Goal: Task Accomplishment & Management: Use online tool/utility

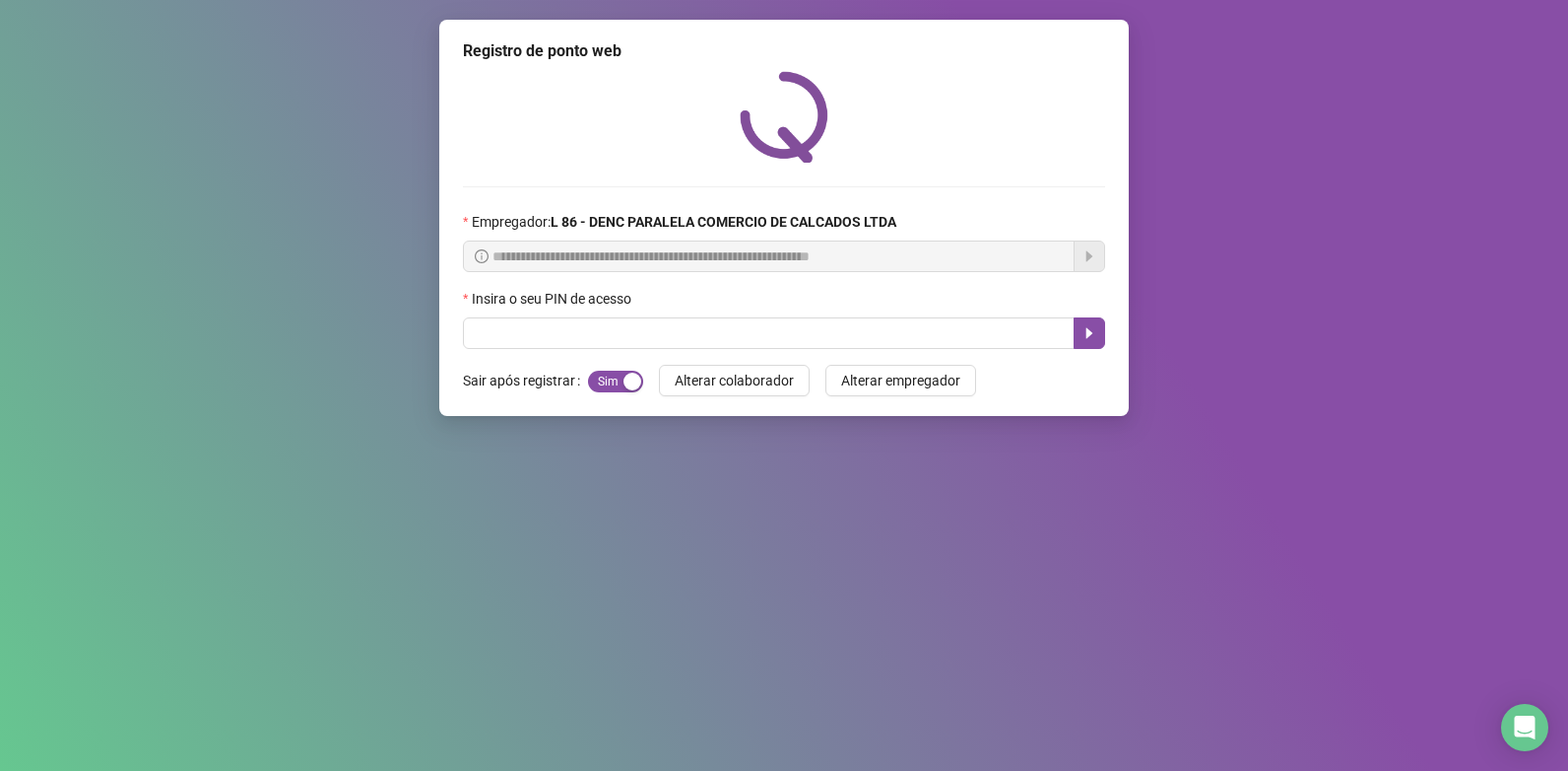
click at [649, 325] on input "text" at bounding box center [769, 334] width 611 height 32
type input "*****"
click at [1091, 341] on icon "caret-right" at bounding box center [1089, 334] width 16 height 16
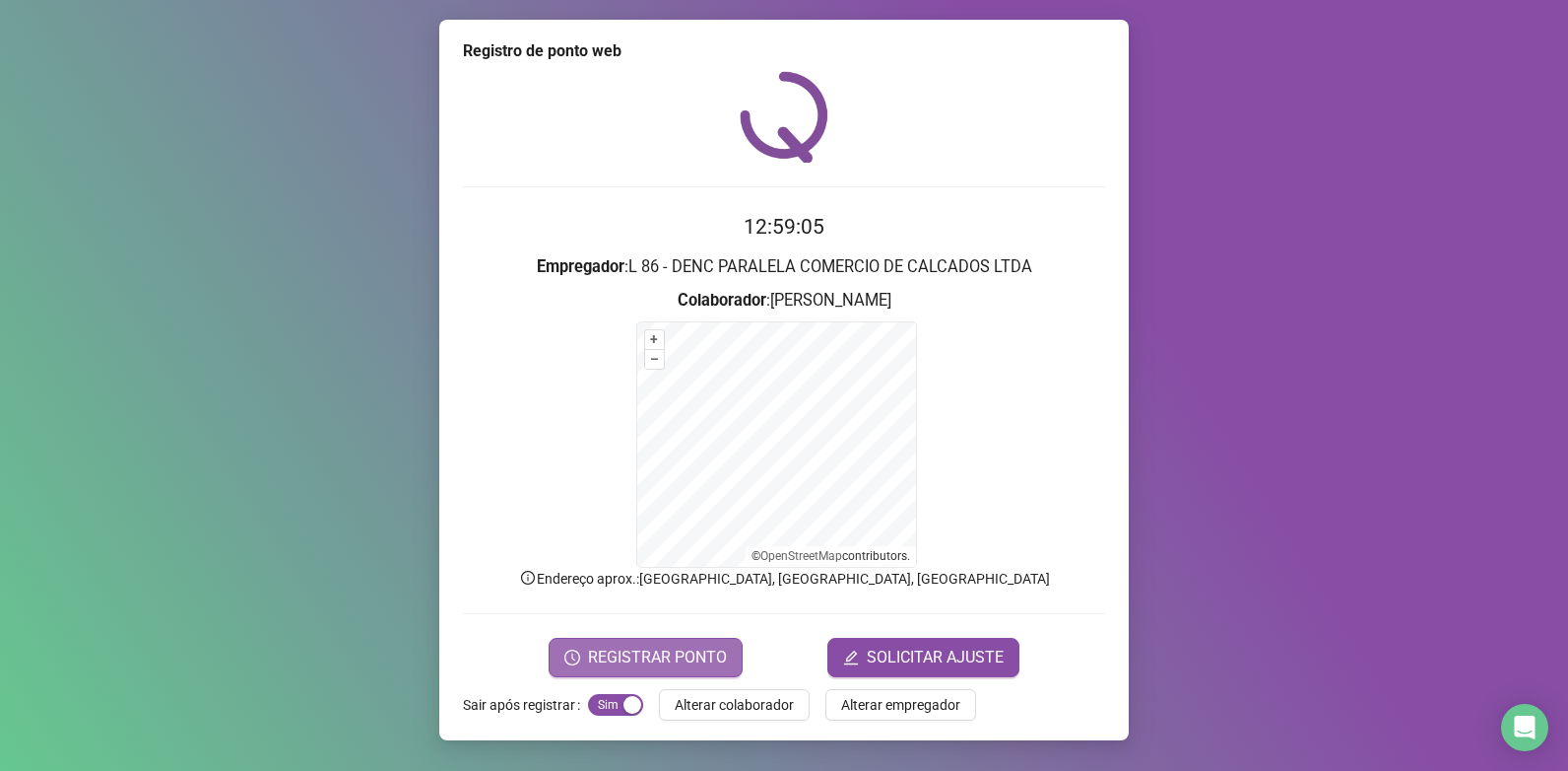
click at [682, 661] on span "REGISTRAR PONTO" at bounding box center [658, 657] width 138 height 24
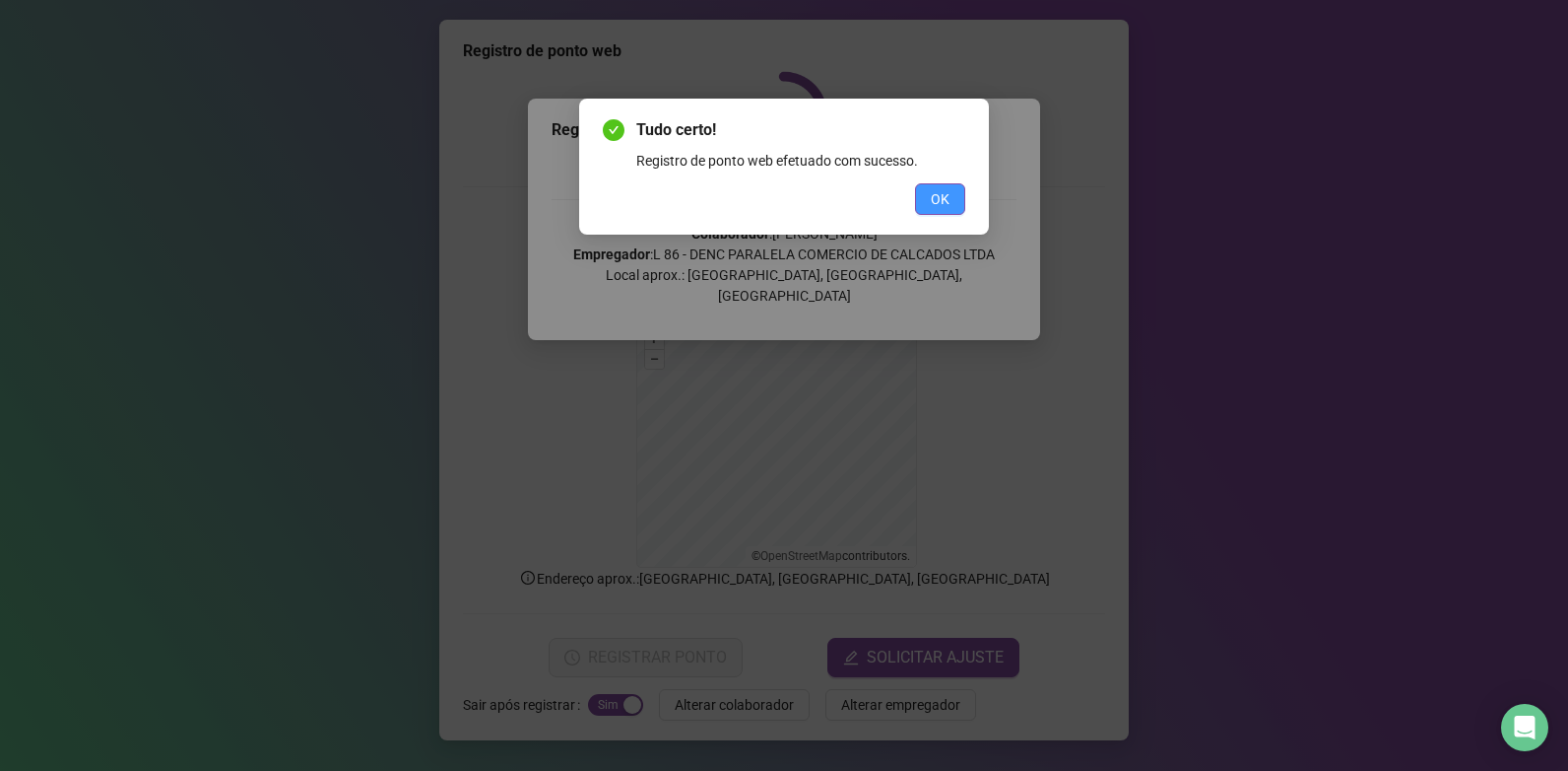
click at [951, 203] on button "OK" at bounding box center [940, 199] width 50 height 32
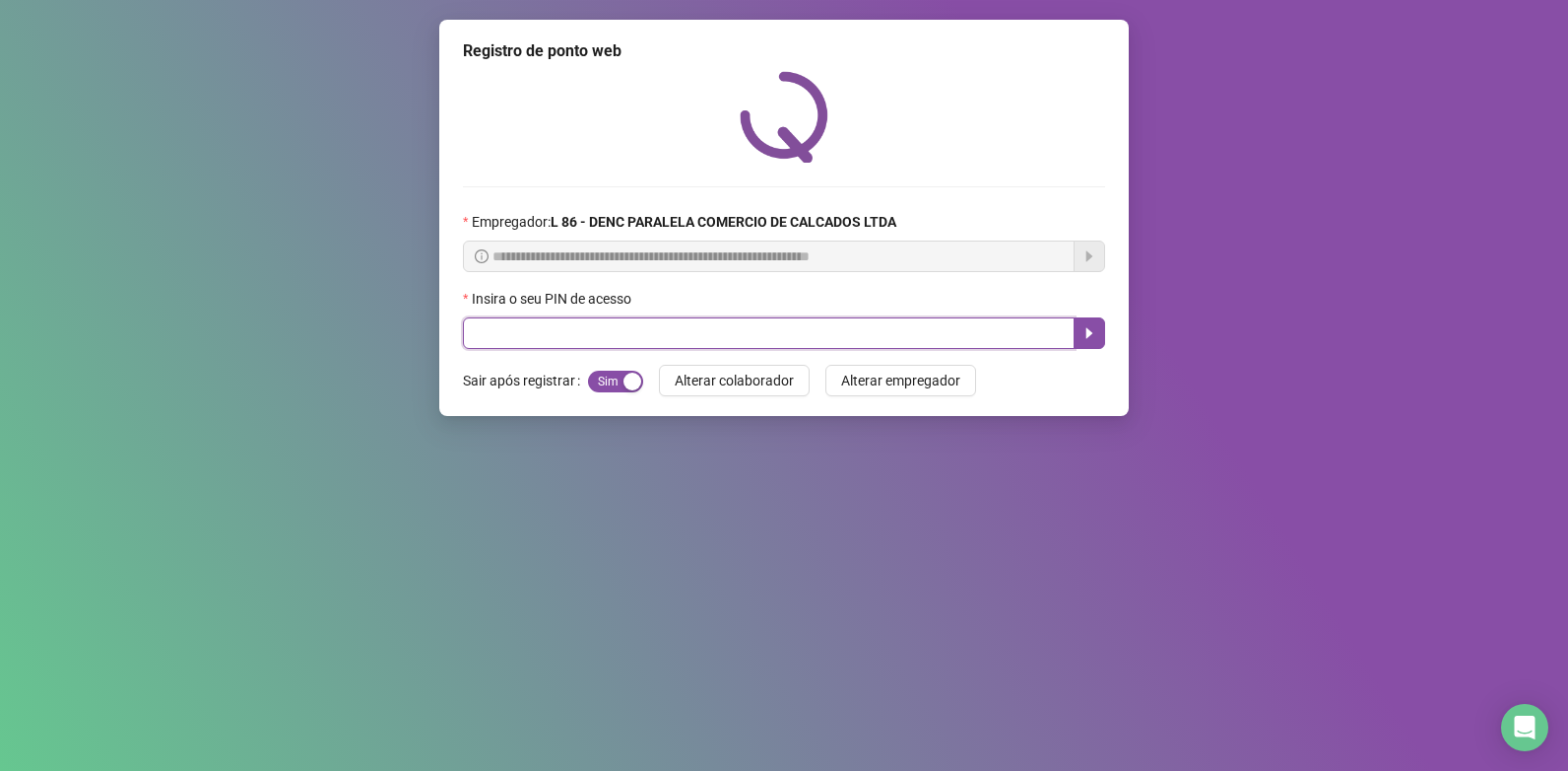
click at [541, 347] on input "text" at bounding box center [769, 334] width 611 height 32
type input "*****"
click at [1090, 324] on button "button" at bounding box center [1090, 334] width 32 height 32
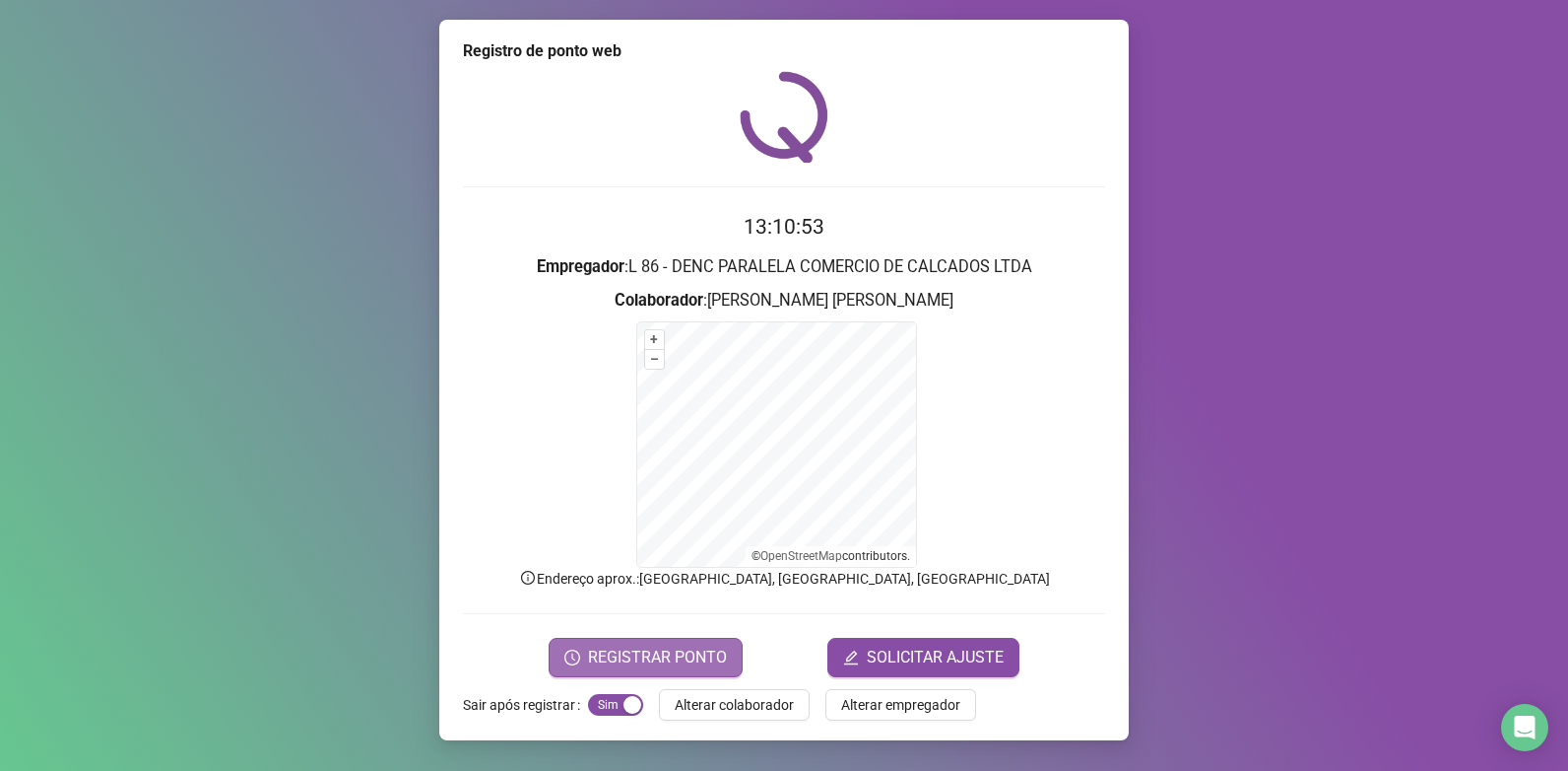
click at [663, 658] on span "REGISTRAR PONTO" at bounding box center [658, 657] width 138 height 24
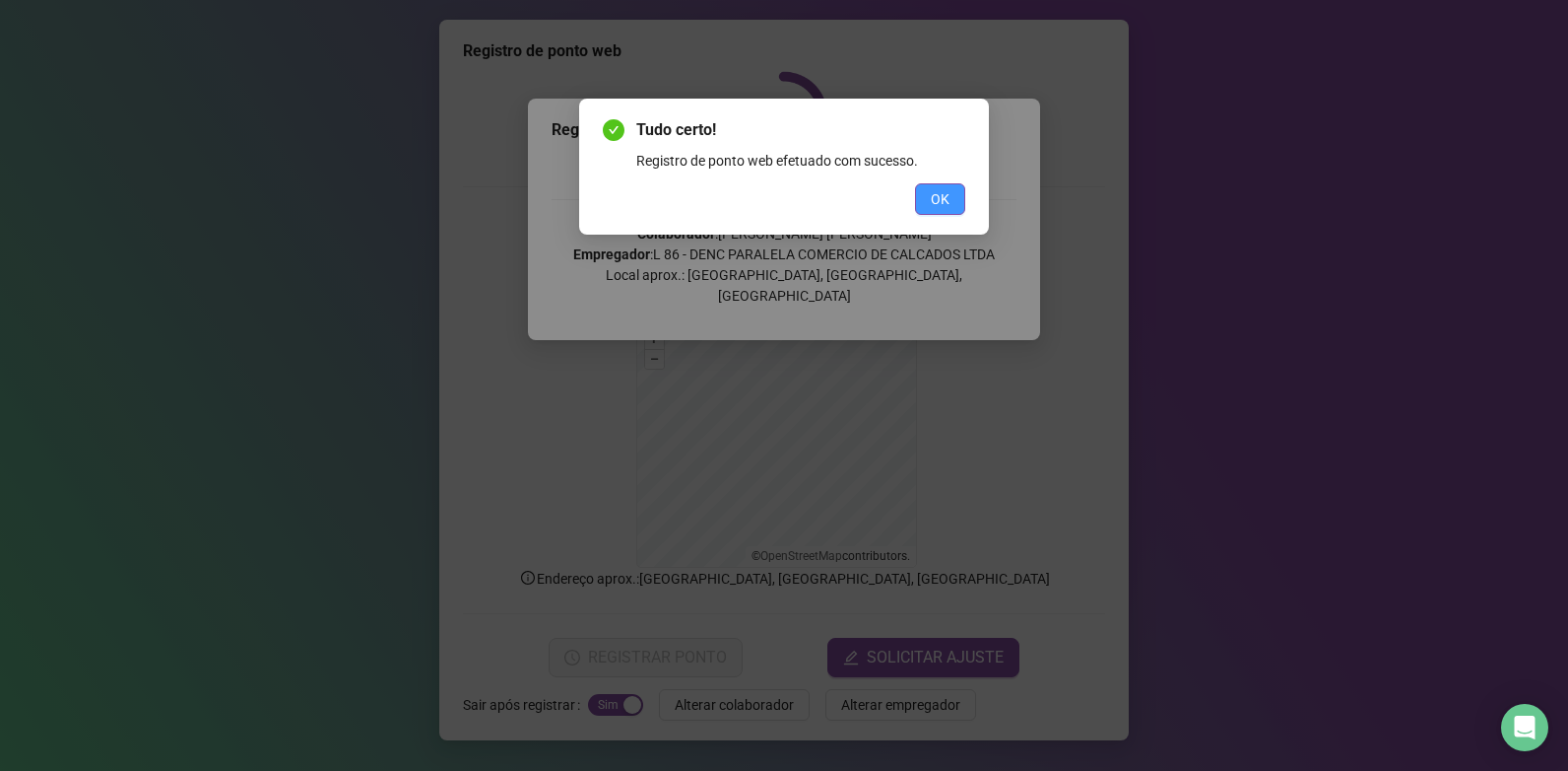
click at [954, 203] on button "OK" at bounding box center [940, 199] width 50 height 32
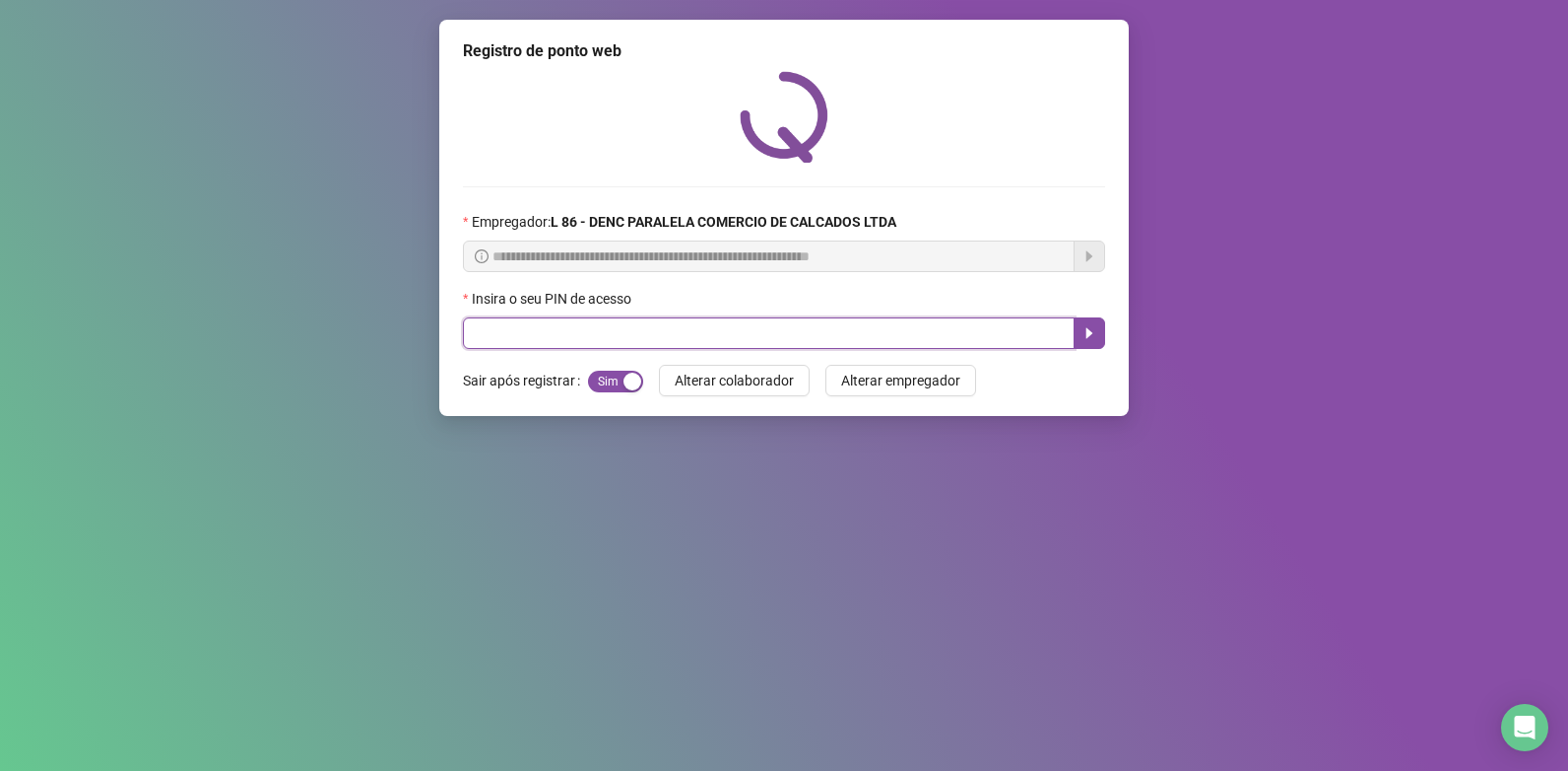
click at [587, 332] on input "text" at bounding box center [769, 334] width 611 height 32
type input "*****"
click at [1092, 333] on icon "caret-right" at bounding box center [1089, 334] width 16 height 16
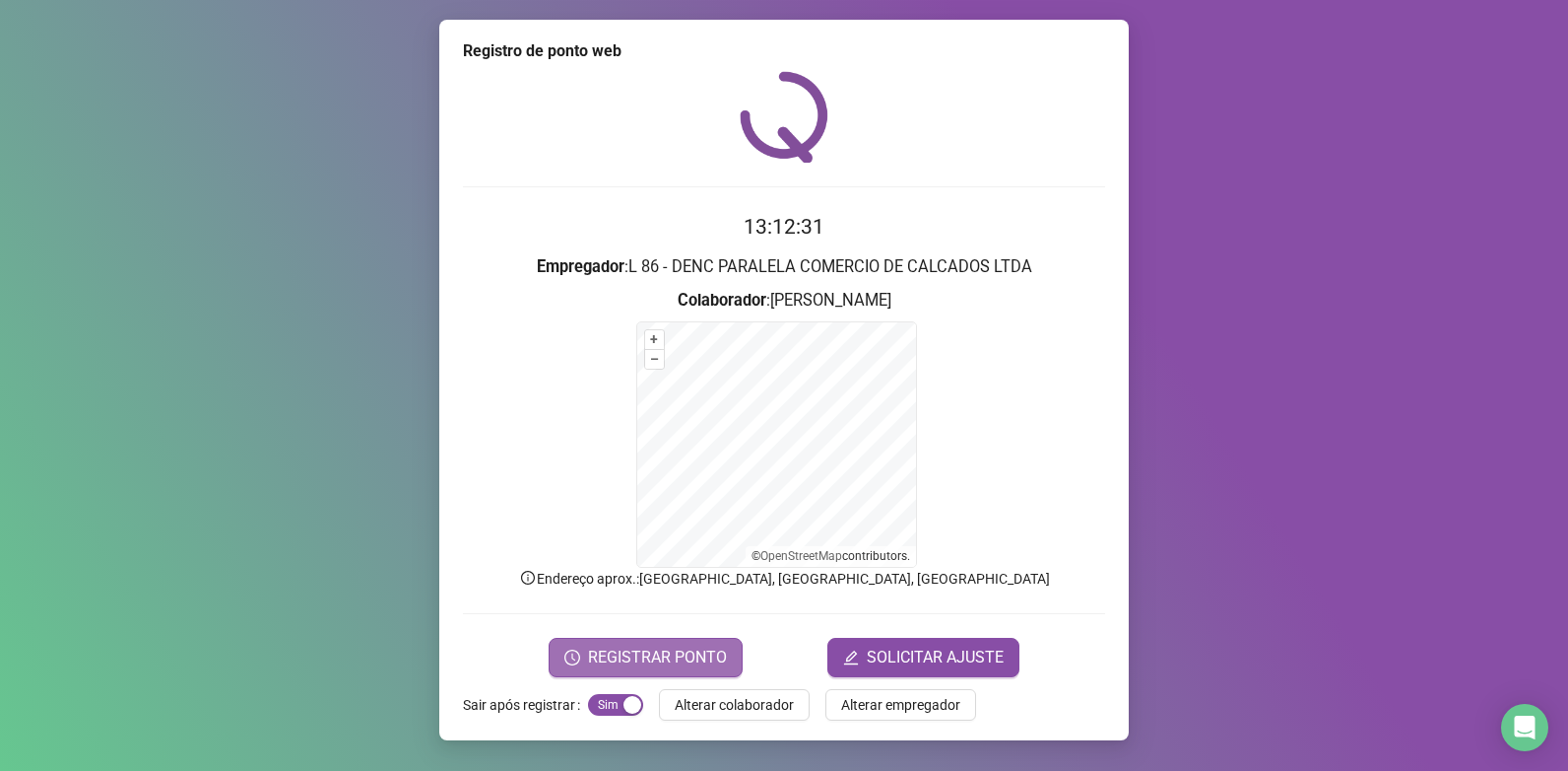
click at [674, 658] on span "REGISTRAR PONTO" at bounding box center [658, 657] width 138 height 24
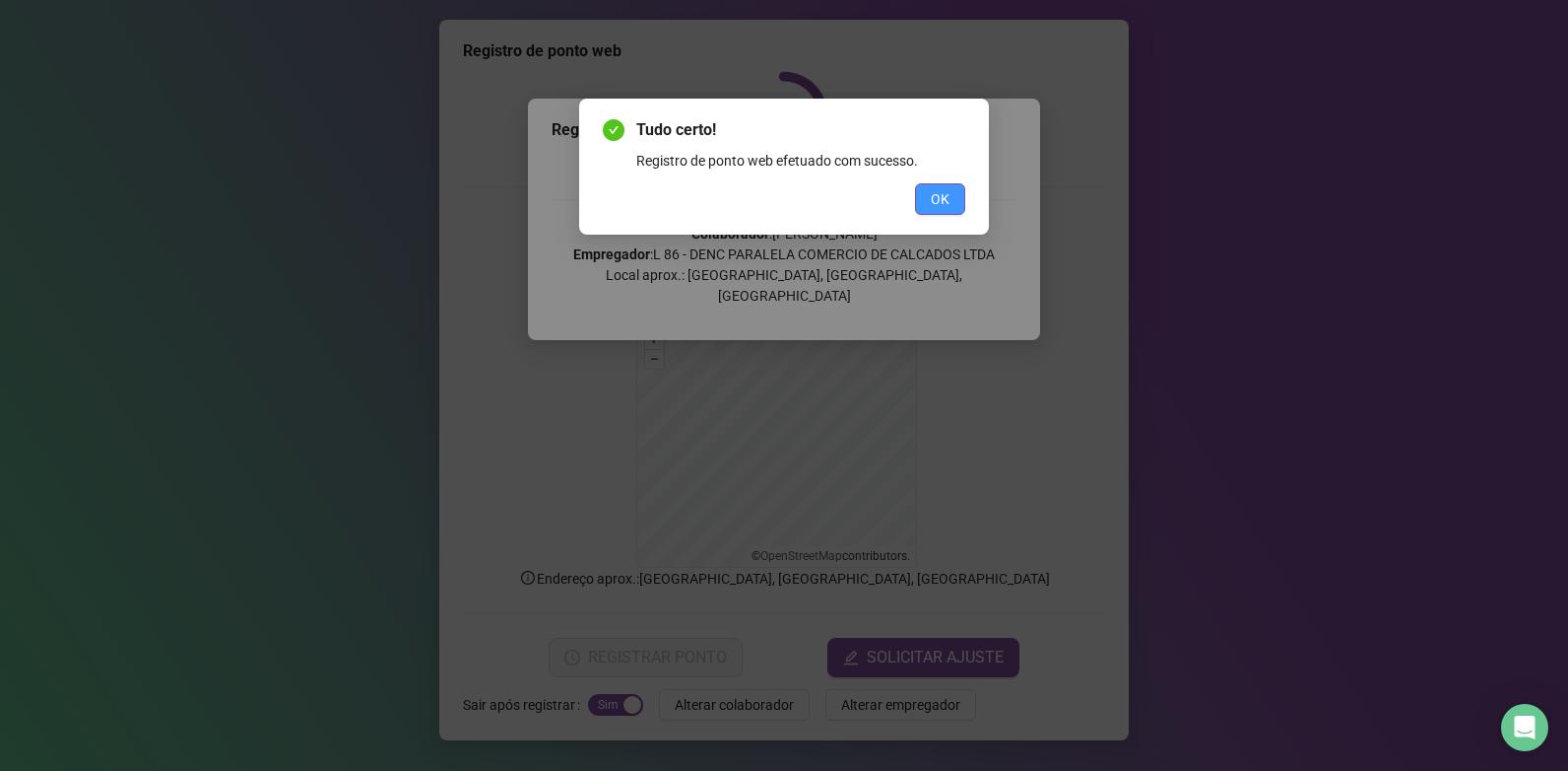
click at [935, 190] on span "OK" at bounding box center [940, 199] width 19 height 22
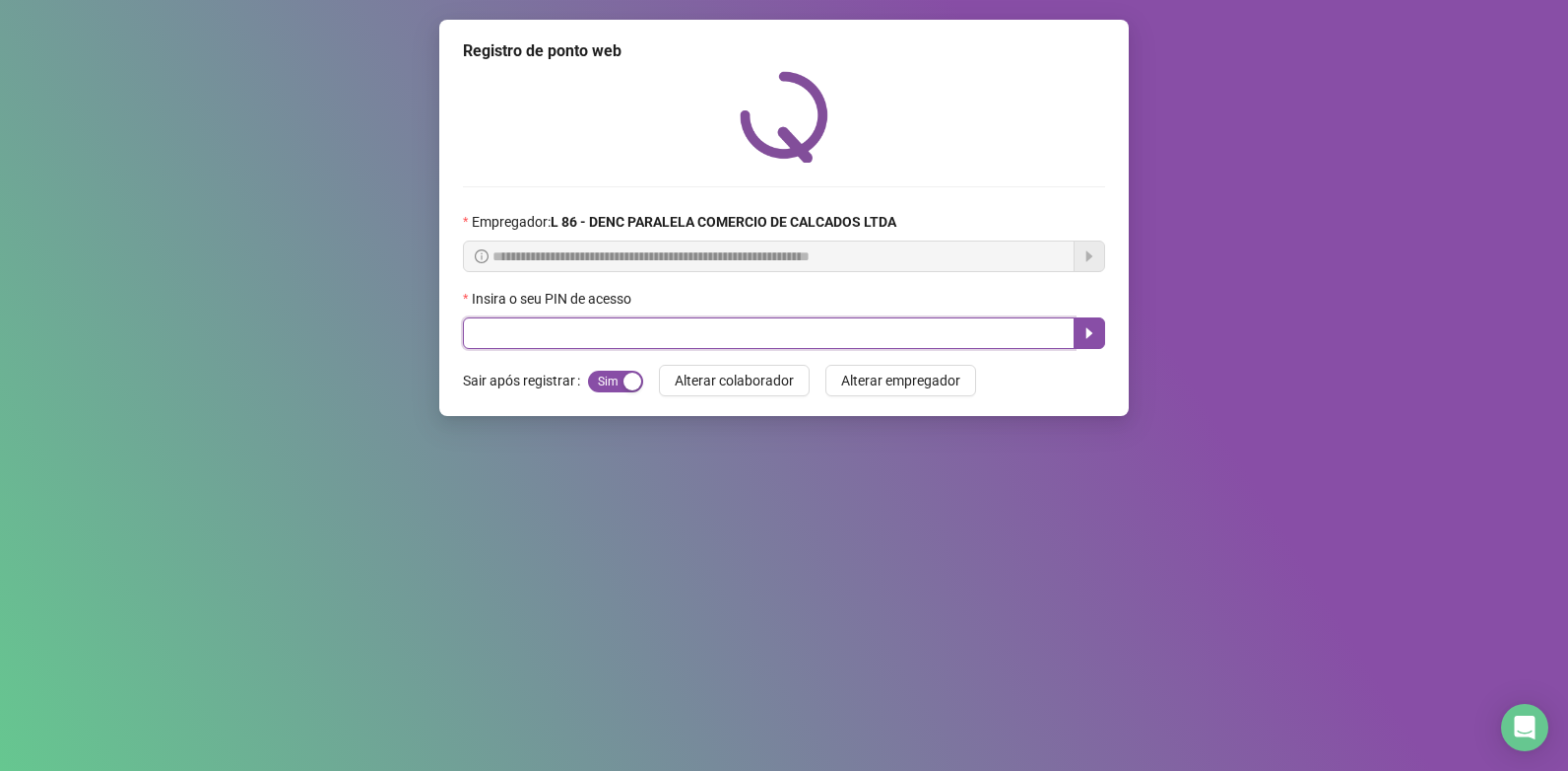
click at [609, 330] on input "text" at bounding box center [769, 334] width 611 height 32
type input "*****"
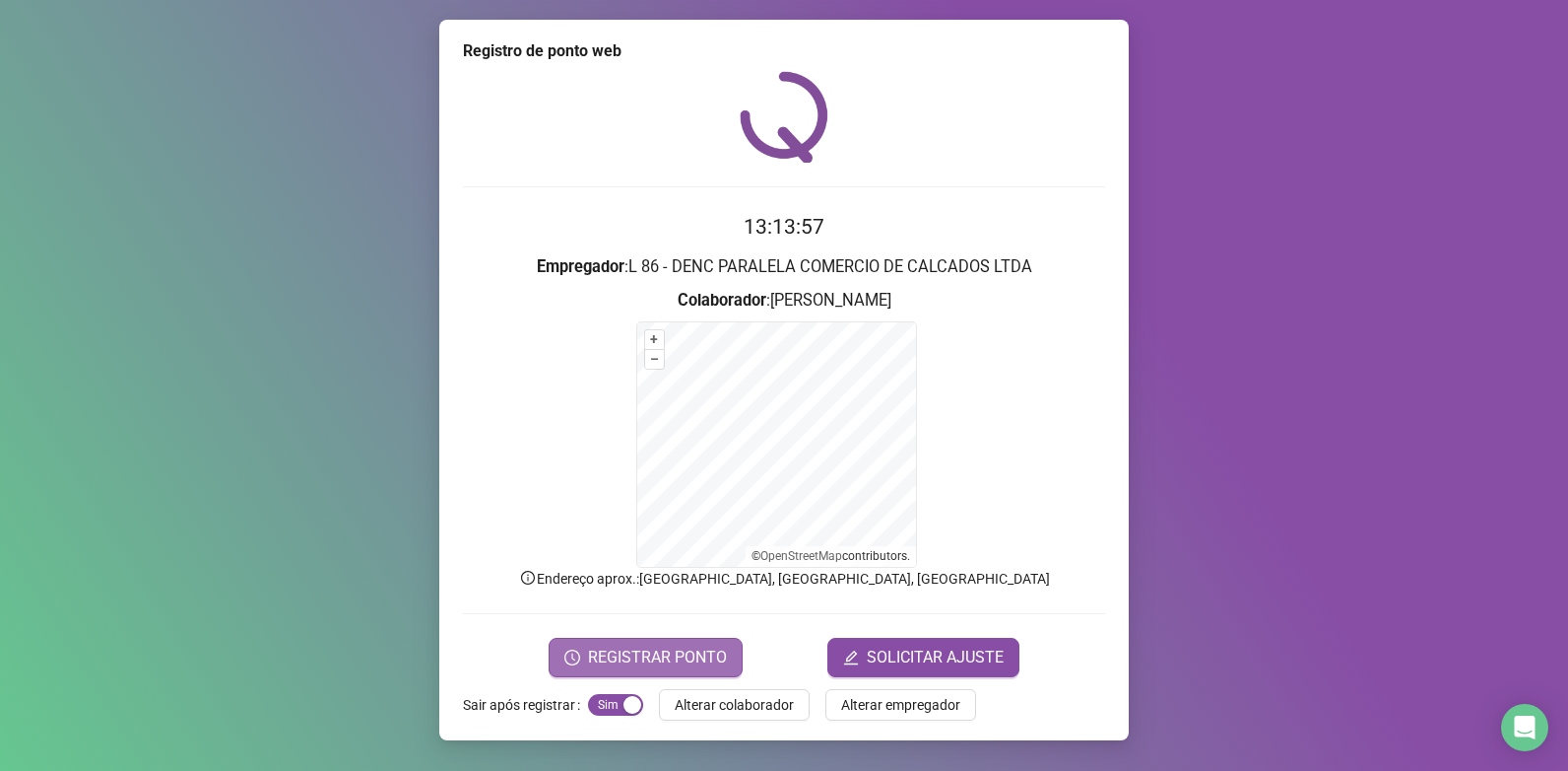
click at [698, 674] on button "REGISTRAR PONTO" at bounding box center [646, 657] width 194 height 40
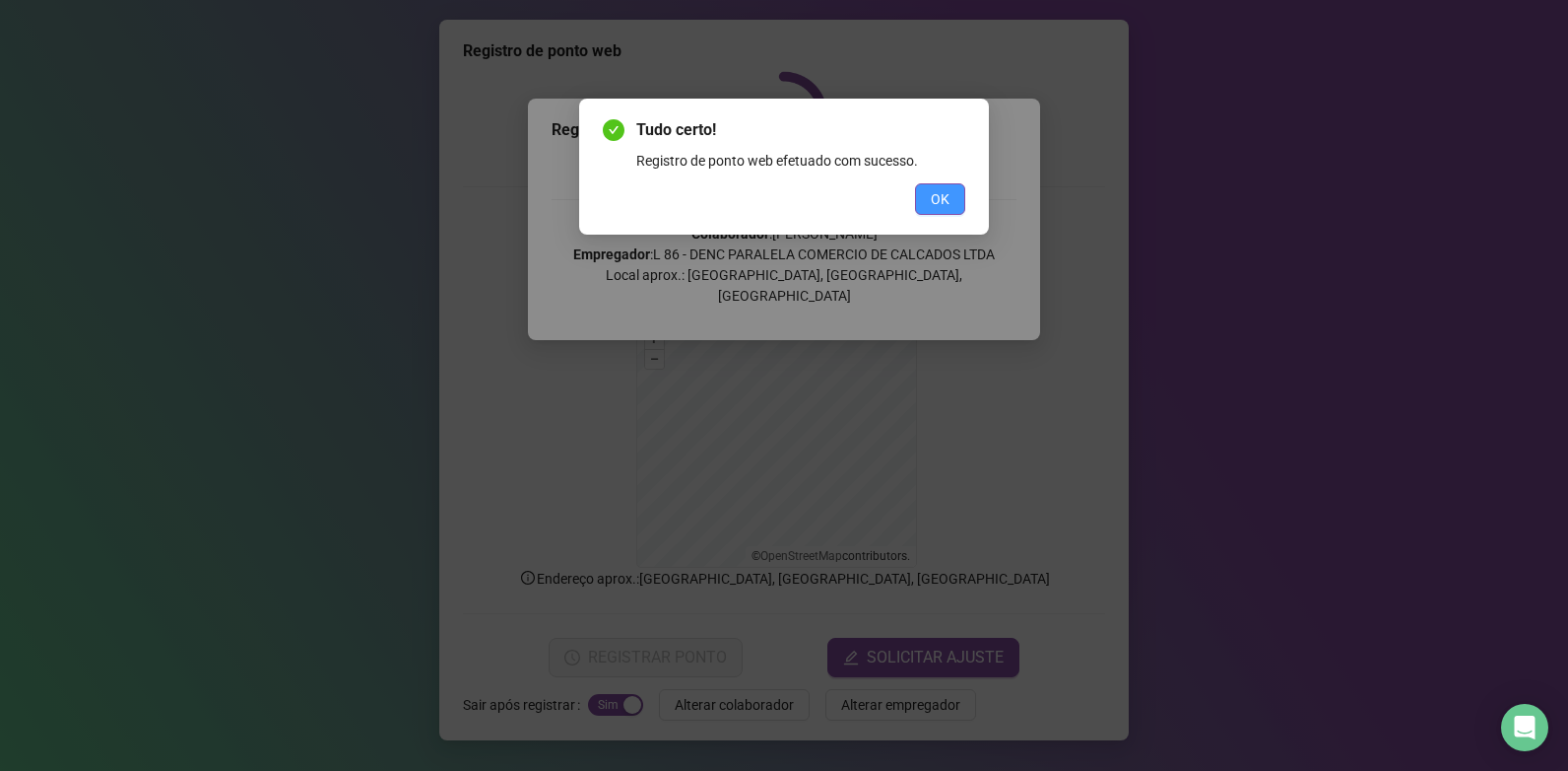
click at [933, 201] on span "OK" at bounding box center [940, 199] width 19 height 22
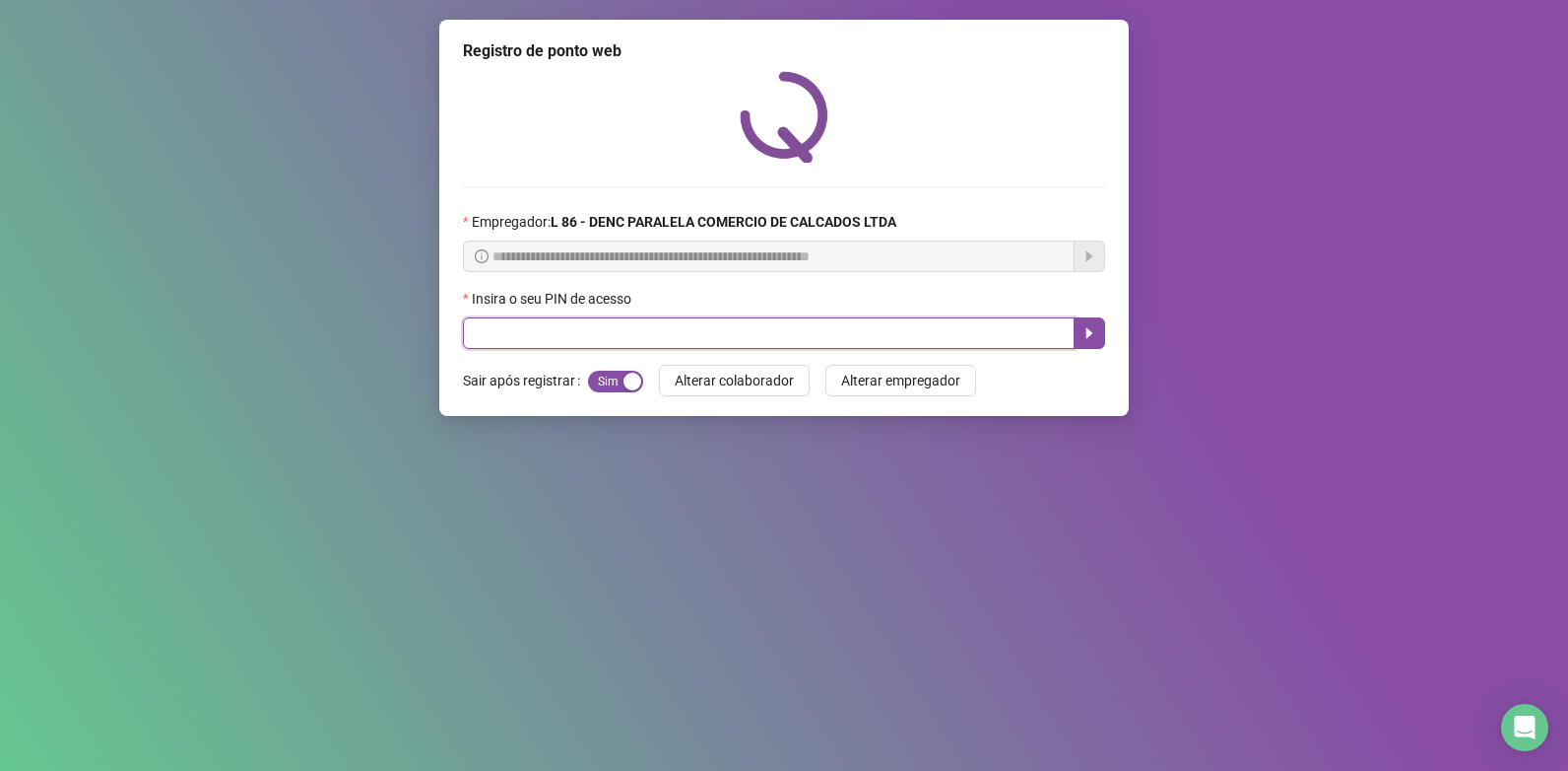
click at [609, 324] on input "text" at bounding box center [769, 334] width 611 height 32
type input "*****"
click at [1088, 331] on icon "caret-right" at bounding box center [1089, 334] width 7 height 11
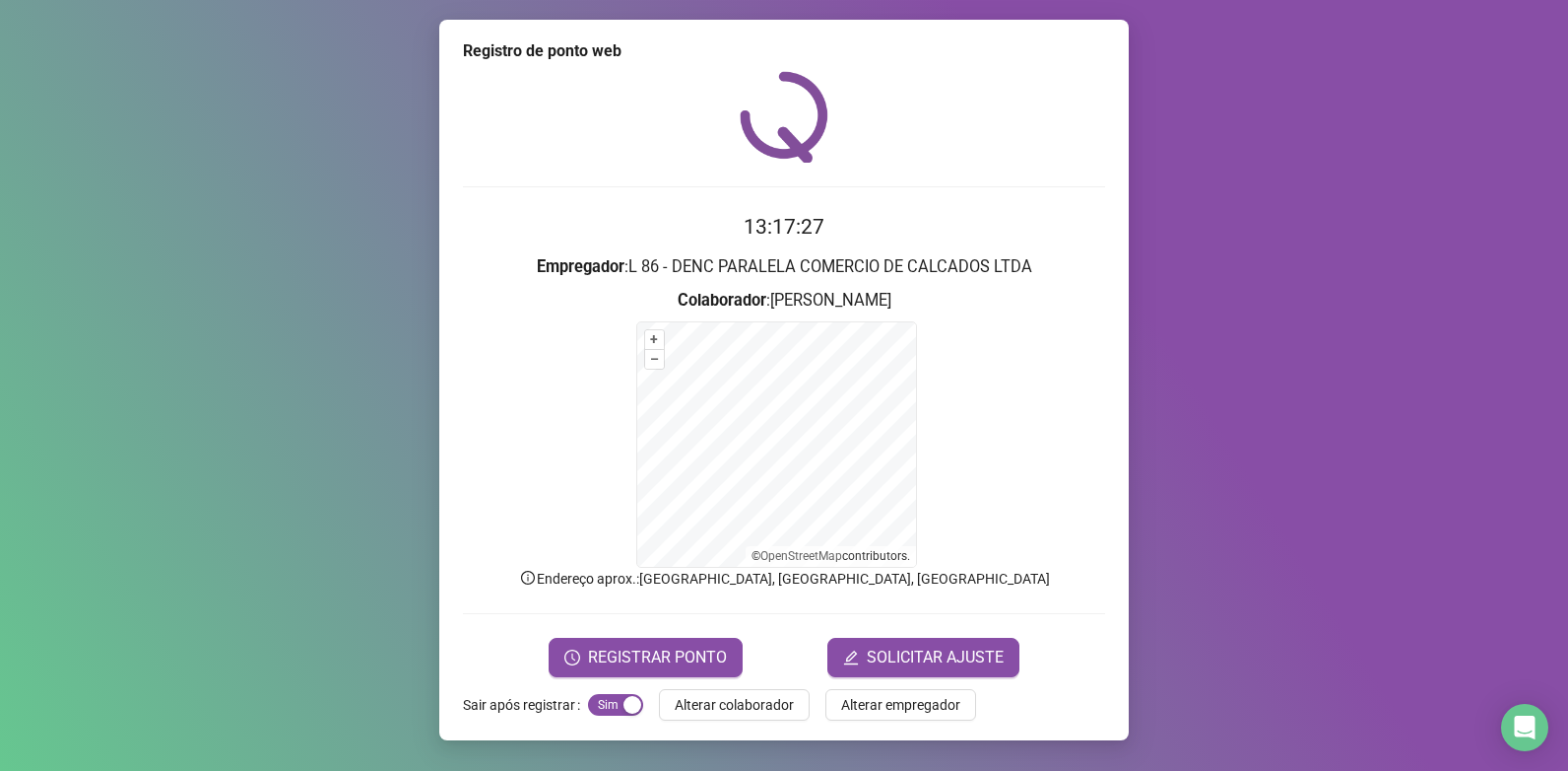
click at [1267, 280] on div "Registro de ponto web 13:17:27 Empregador : L 86 - DENC PARALELA COMERCIO DE CA…" at bounding box center [784, 385] width 1568 height 771
click at [1453, 391] on div "Registro de ponto web 13:17:33 Empregador : L 86 - DENC PARALELA COMERCIO DE CA…" at bounding box center [784, 385] width 1568 height 771
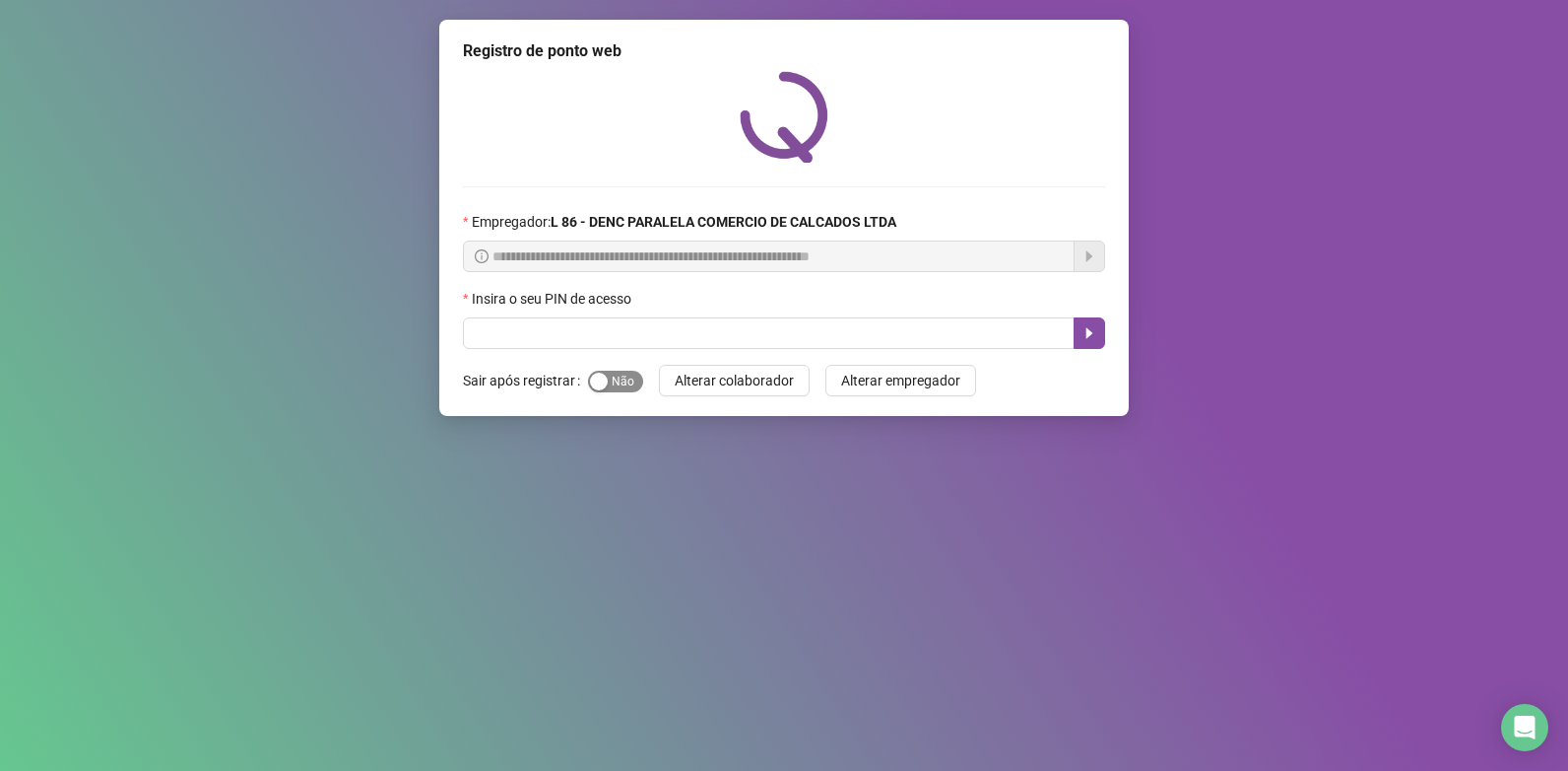
click at [606, 383] on button "Sim Não" at bounding box center [616, 381] width 55 height 22
click at [825, 317] on div "Insira o seu PIN de acesso" at bounding box center [784, 303] width 642 height 30
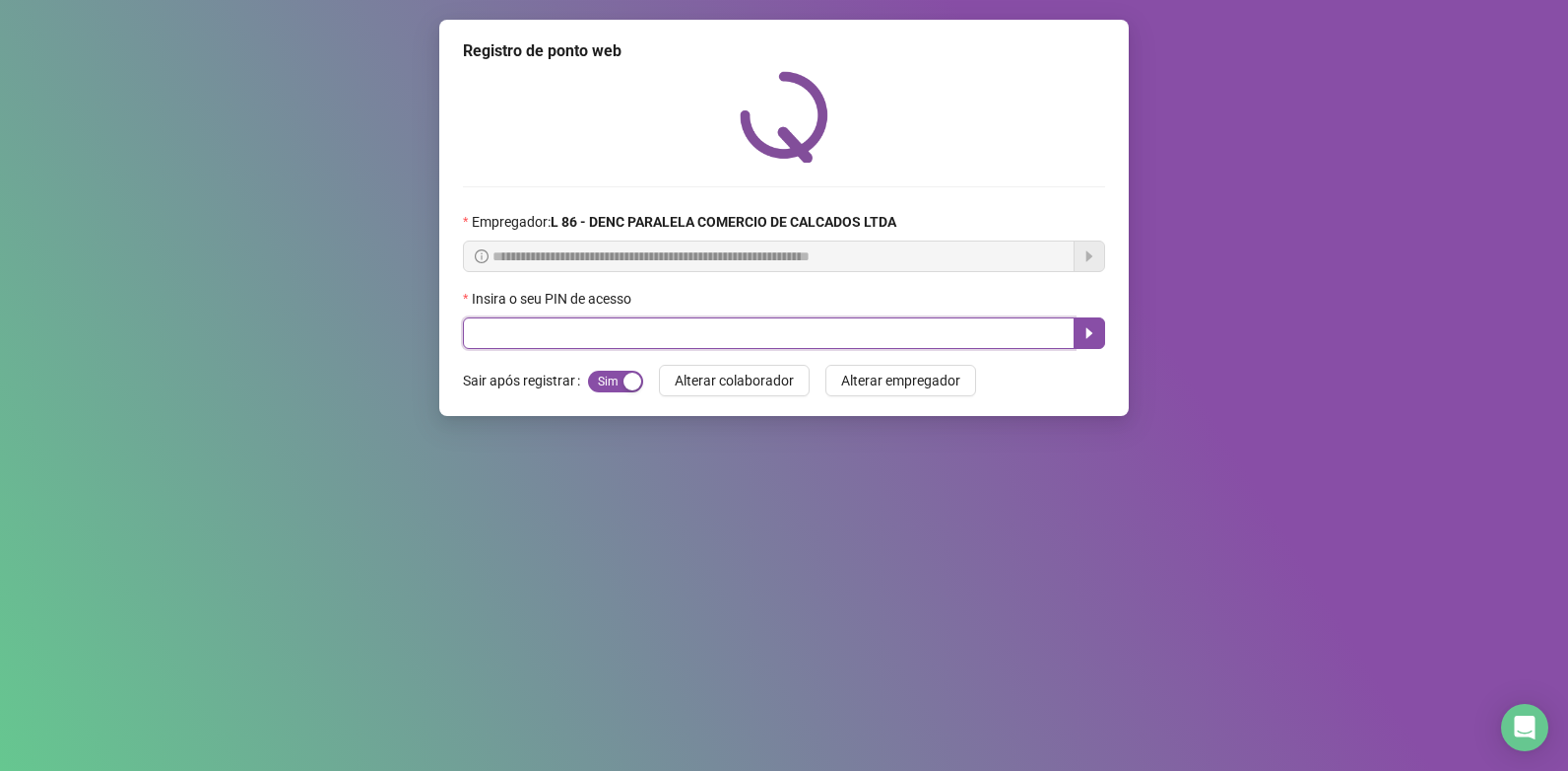
drag, startPoint x: 828, startPoint y: 322, endPoint x: 838, endPoint y: 320, distance: 10.2
click at [829, 323] on input "text" at bounding box center [769, 334] width 611 height 32
type input "*****"
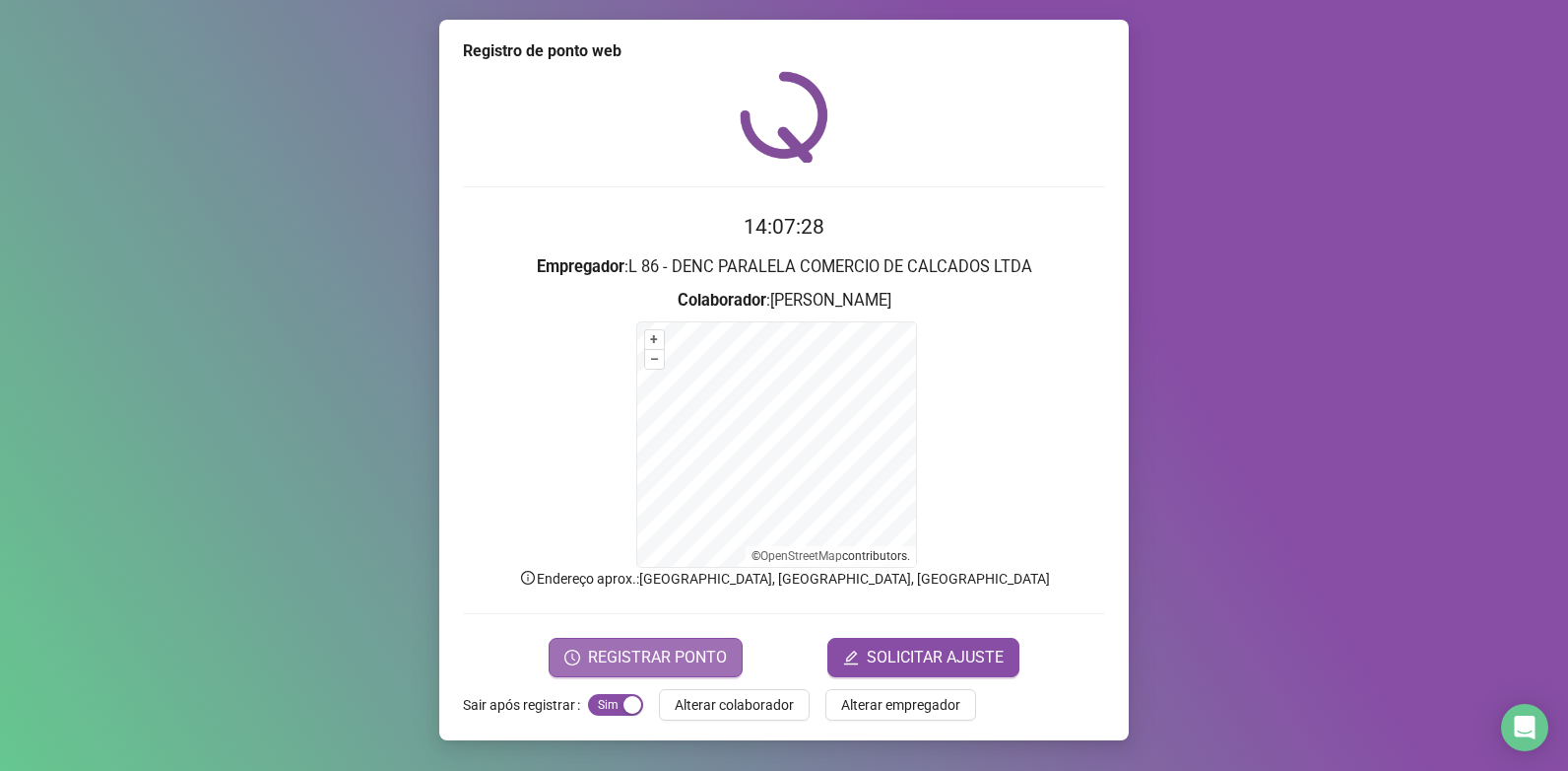
click at [680, 663] on span "REGISTRAR PONTO" at bounding box center [658, 657] width 138 height 24
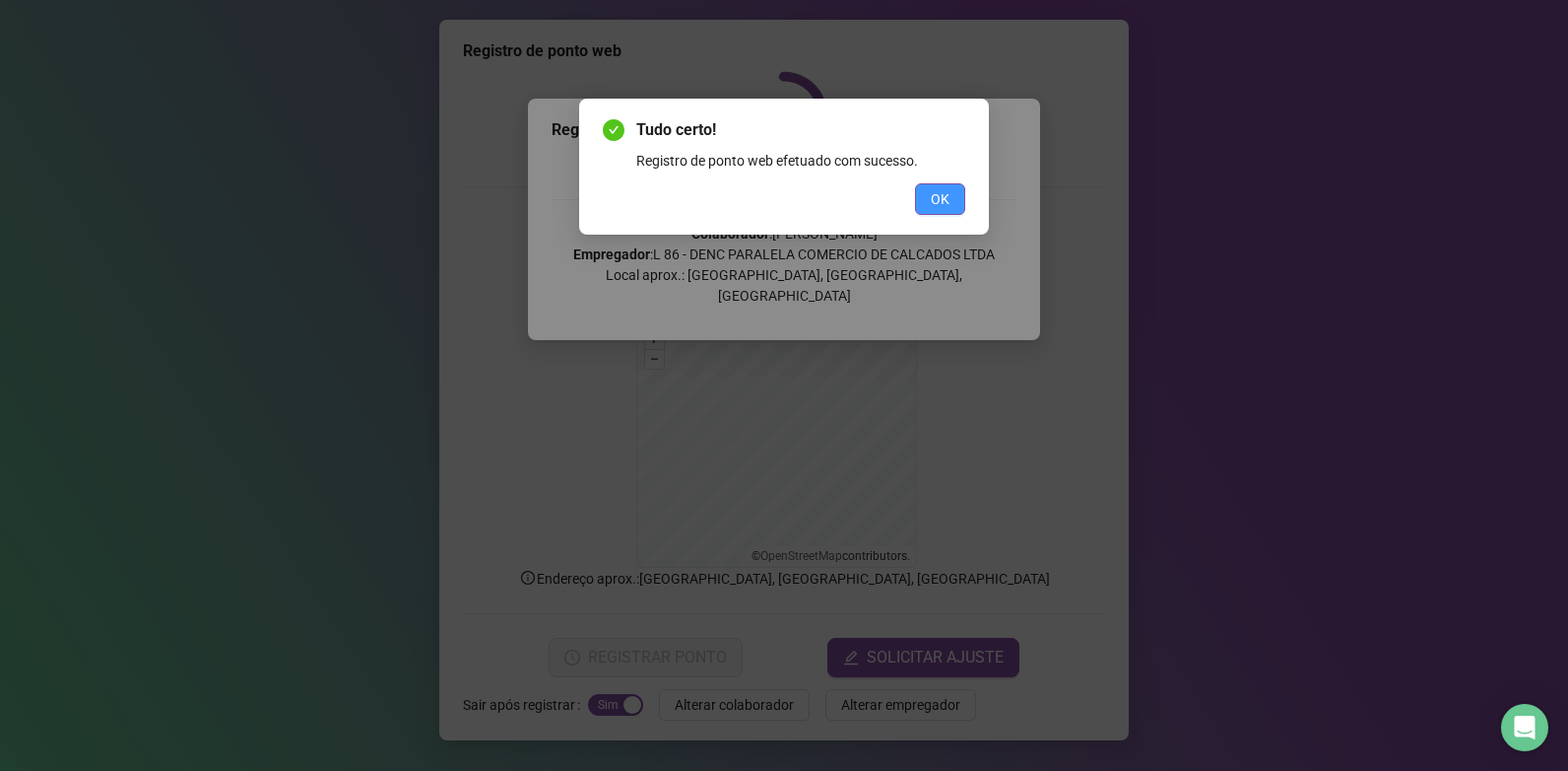
click at [952, 204] on button "OK" at bounding box center [940, 199] width 50 height 32
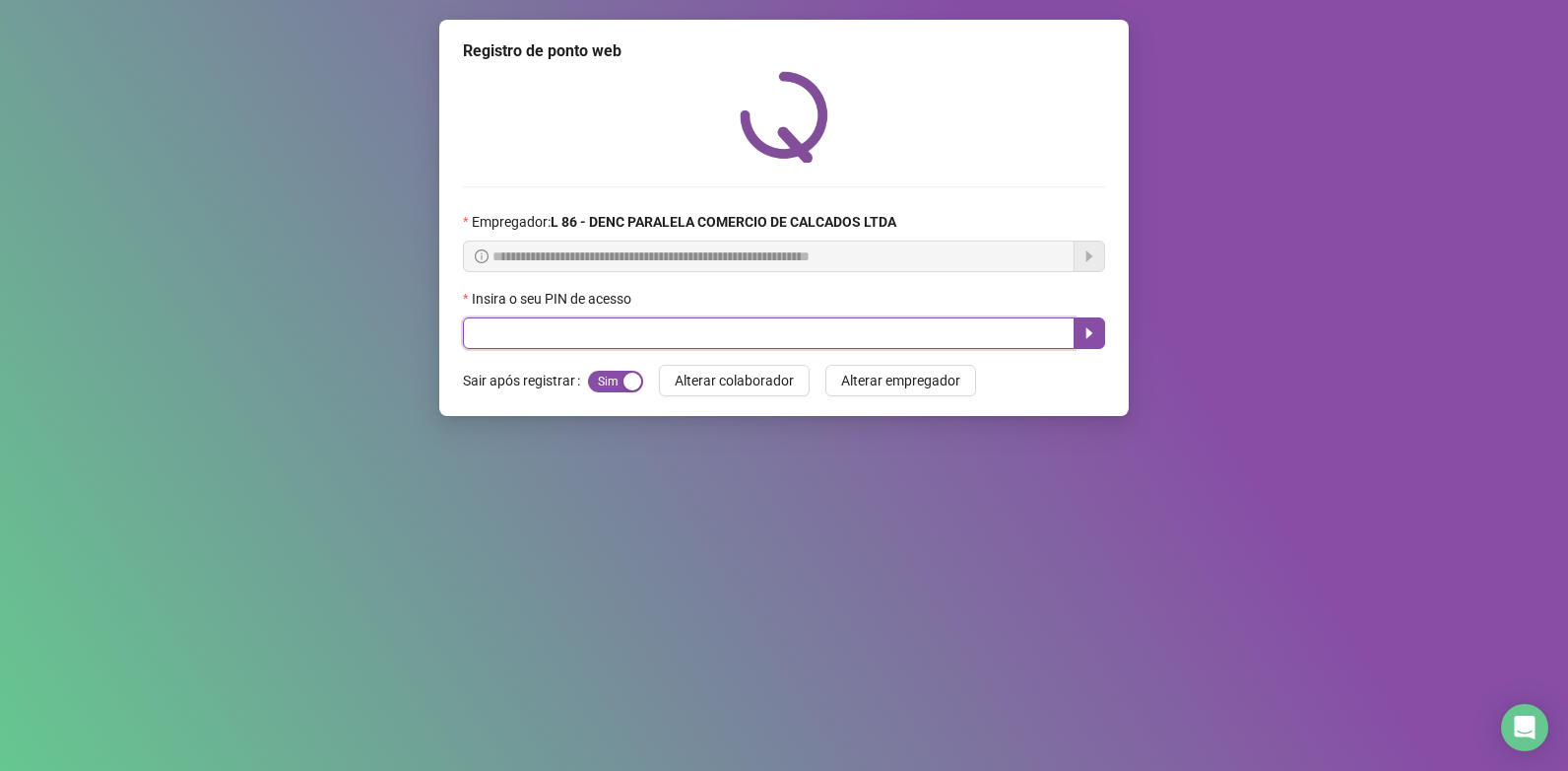
click at [796, 328] on input "text" at bounding box center [769, 334] width 611 height 32
type input "*****"
click at [1084, 338] on icon "caret-right" at bounding box center [1089, 334] width 16 height 16
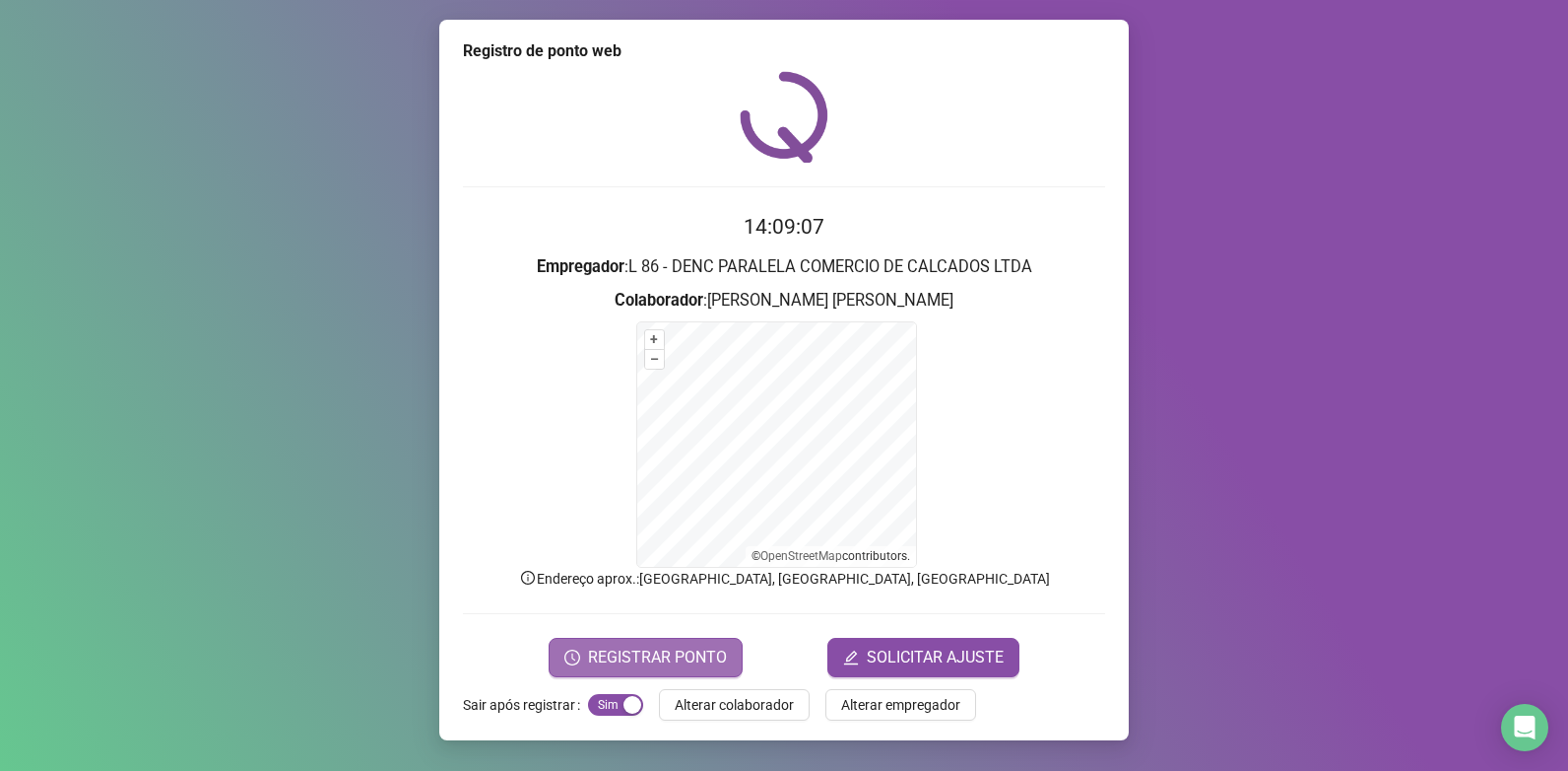
click at [684, 655] on span "REGISTRAR PONTO" at bounding box center [658, 657] width 138 height 24
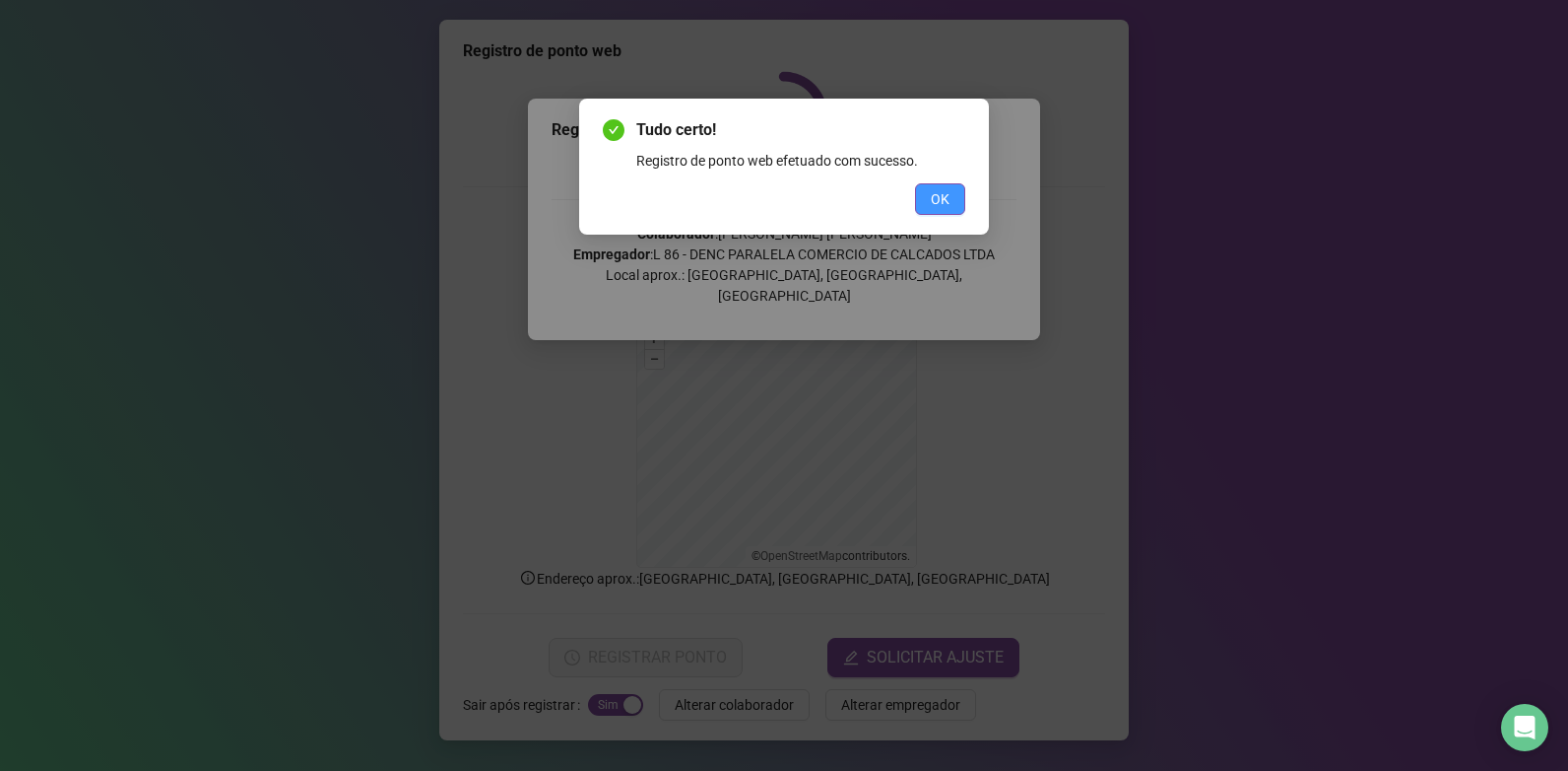
click at [939, 201] on span "OK" at bounding box center [940, 199] width 19 height 22
